Goal: Use online tool/utility: Utilize a website feature to perform a specific function

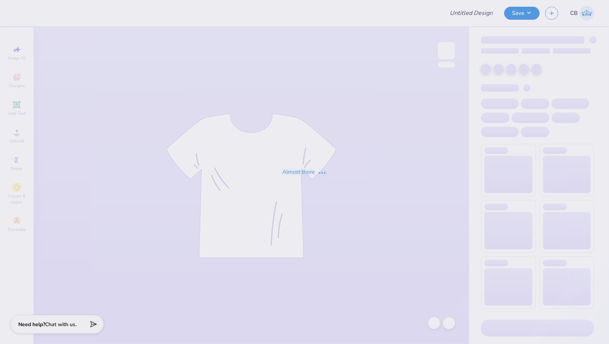
type input "Tri Delta Recruitment"
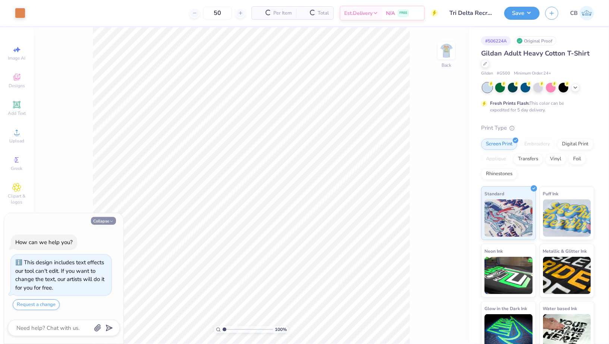
click at [103, 221] on button "Collapse" at bounding box center [103, 221] width 25 height 8
type textarea "x"
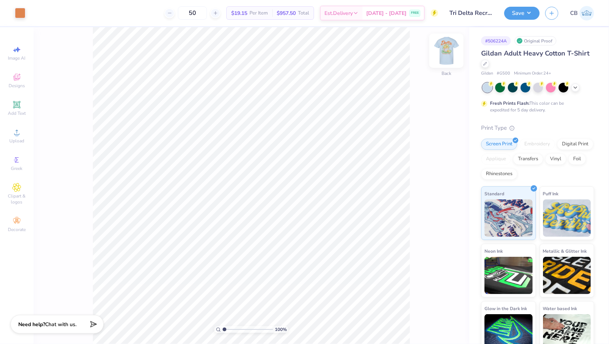
click at [451, 52] on img at bounding box center [447, 51] width 30 height 30
click at [446, 53] on img at bounding box center [447, 51] width 30 height 30
click at [22, 12] on div at bounding box center [20, 12] width 10 height 10
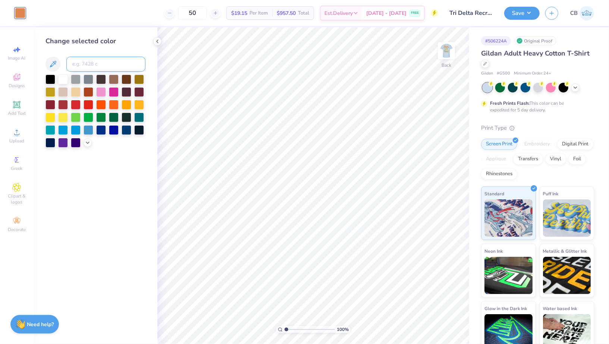
click at [96, 61] on input at bounding box center [105, 64] width 79 height 15
type input "459"
click at [446, 52] on img at bounding box center [447, 51] width 30 height 30
click at [450, 54] on img at bounding box center [447, 51] width 30 height 30
